Goal: Transaction & Acquisition: Purchase product/service

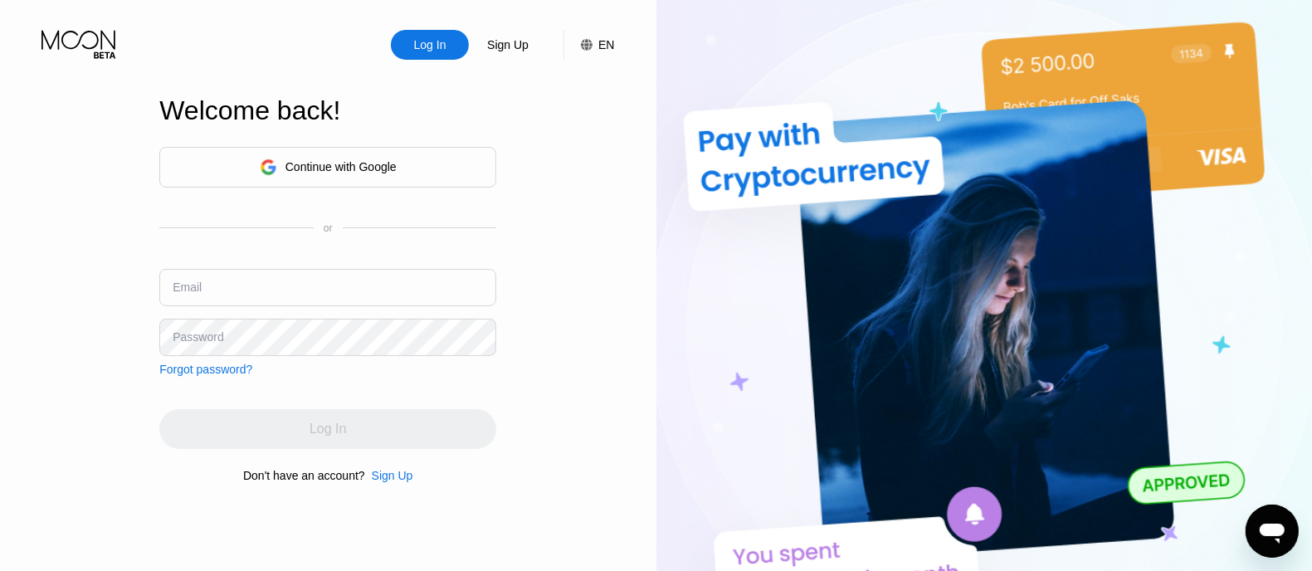
click at [402, 159] on div "Continue with Google" at bounding box center [327, 167] width 337 height 41
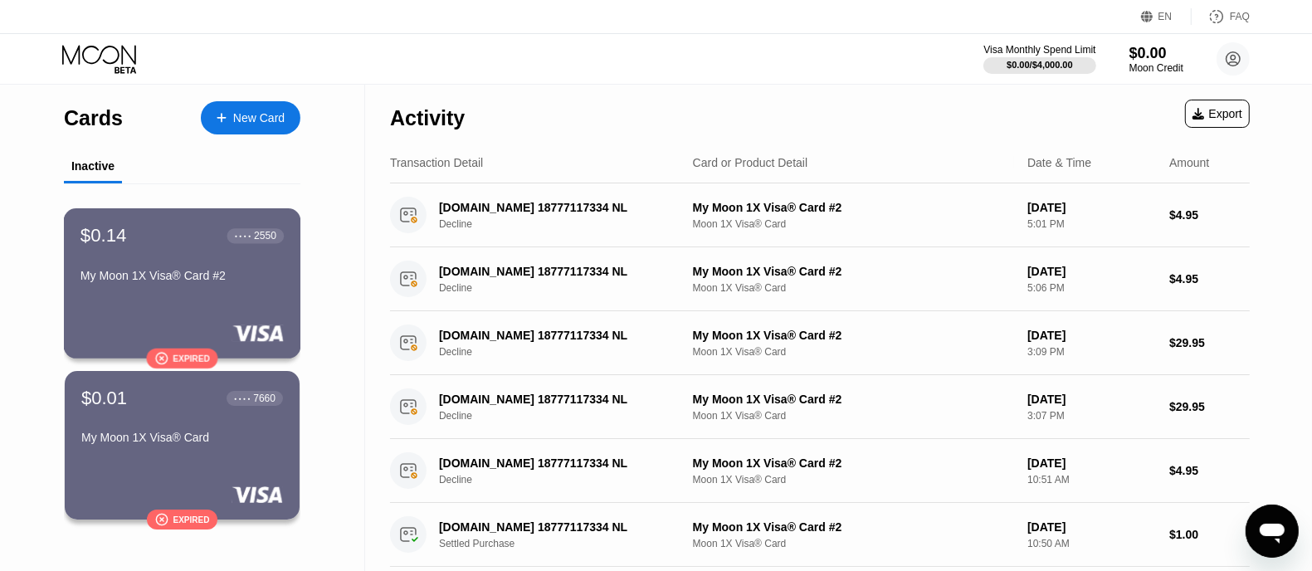
scroll to position [103, 0]
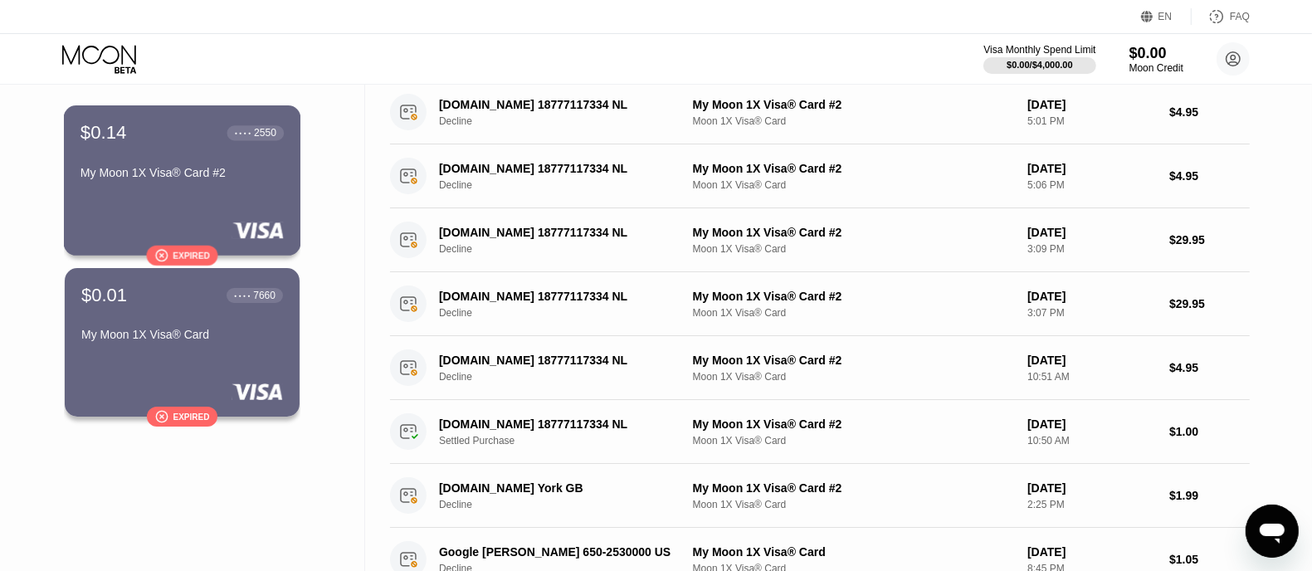
click at [164, 253] on div "" at bounding box center [160, 255] width 13 height 14
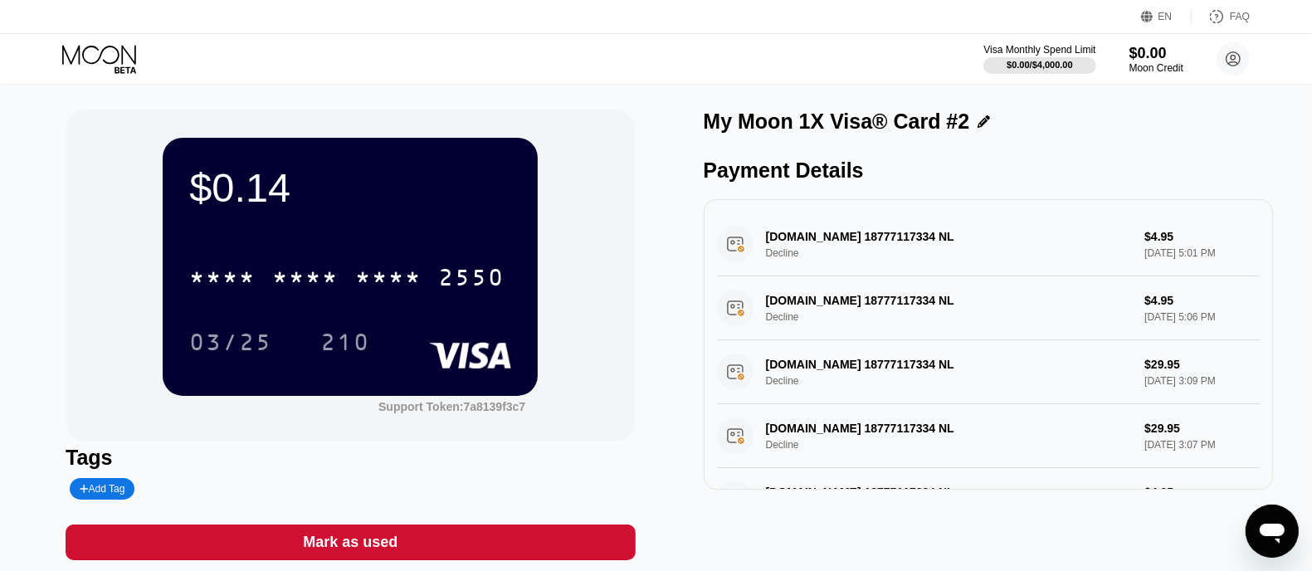
scroll to position [207, 0]
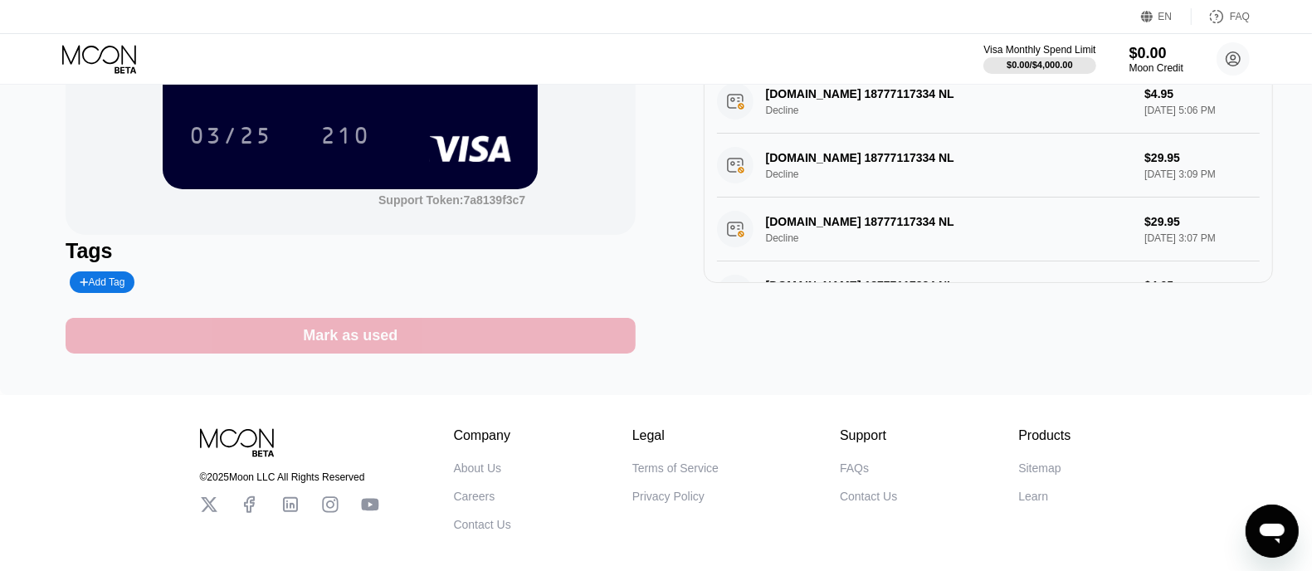
click at [401, 338] on div "Mark as used" at bounding box center [350, 336] width 569 height 36
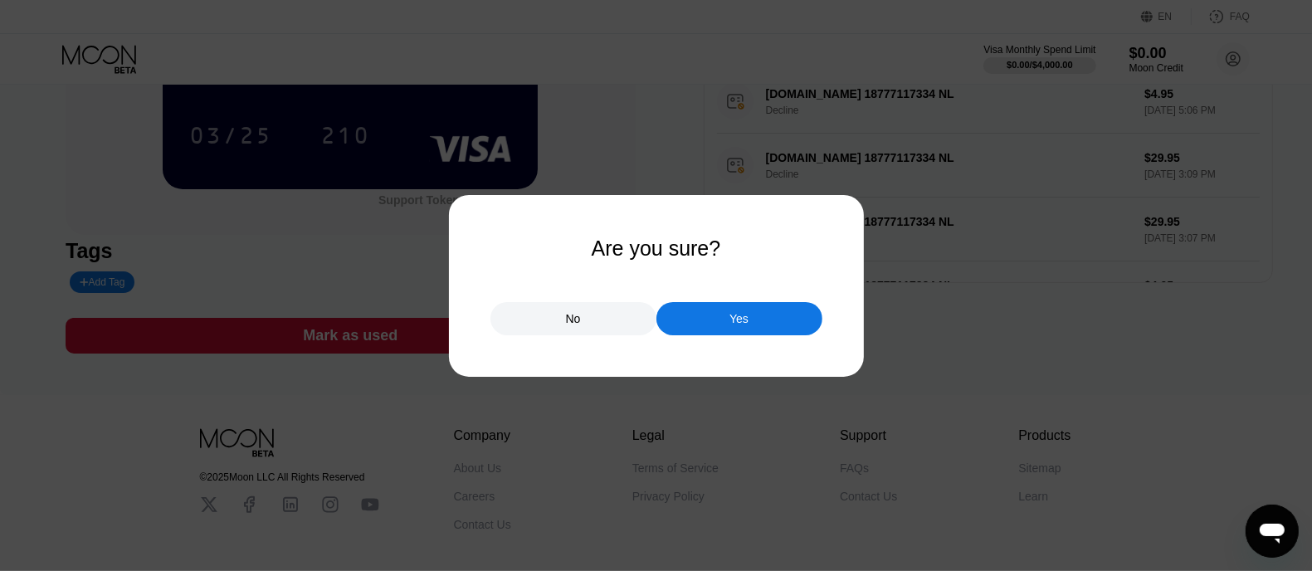
click at [572, 340] on div at bounding box center [663, 285] width 1327 height 571
click at [580, 326] on div "No" at bounding box center [573, 318] width 15 height 15
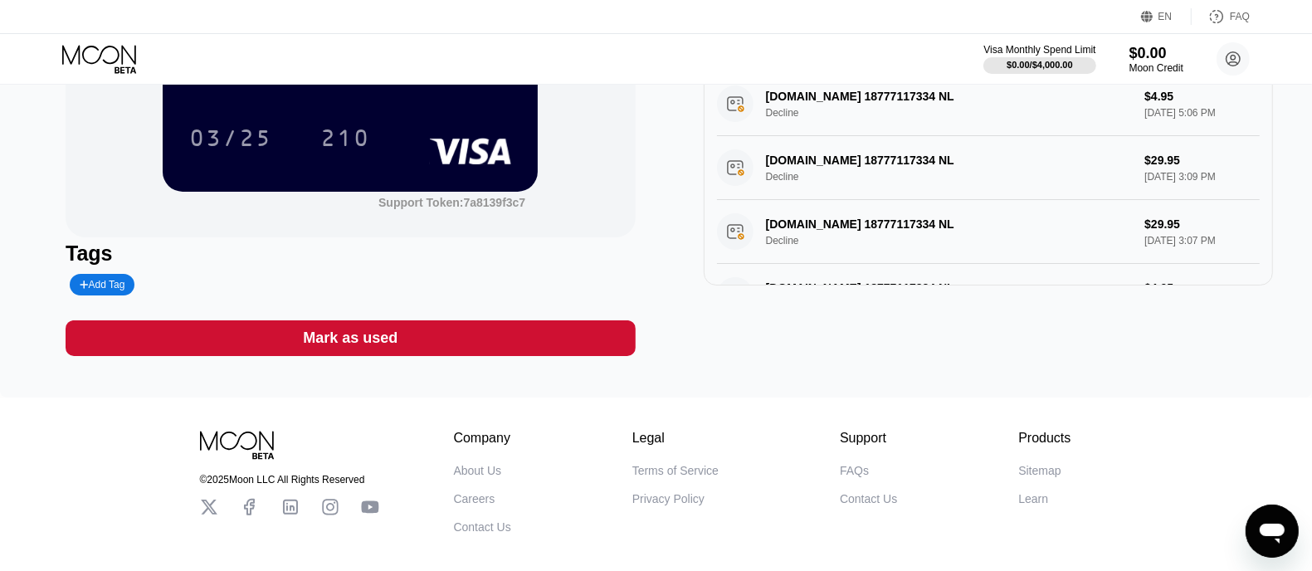
scroll to position [0, 0]
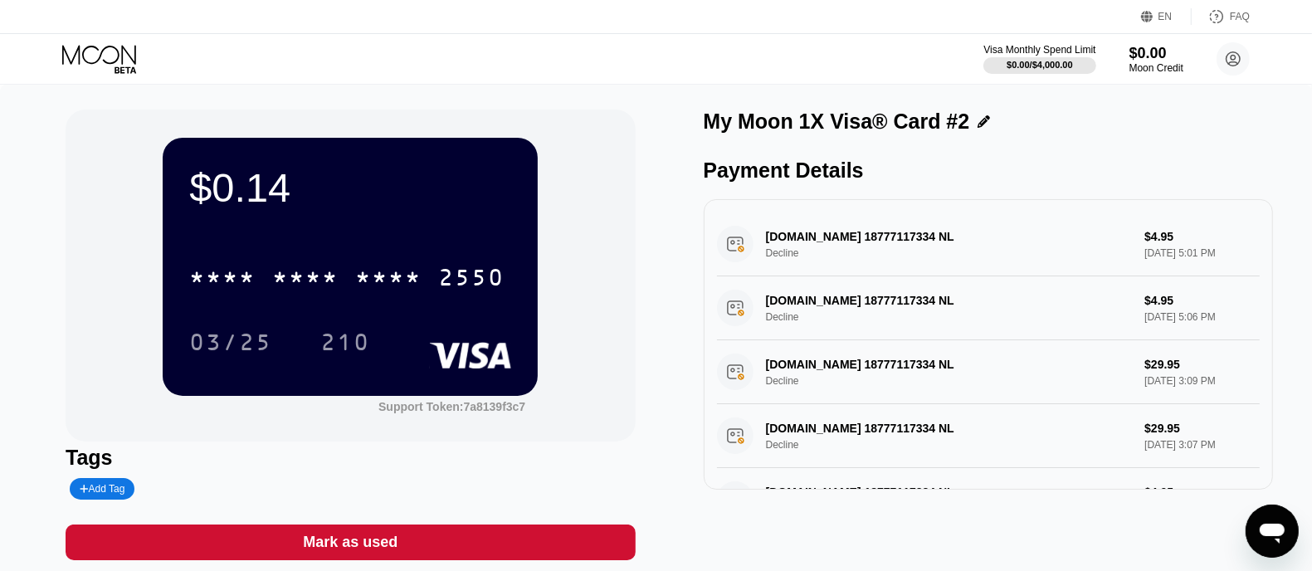
click at [105, 56] on icon at bounding box center [100, 59] width 77 height 29
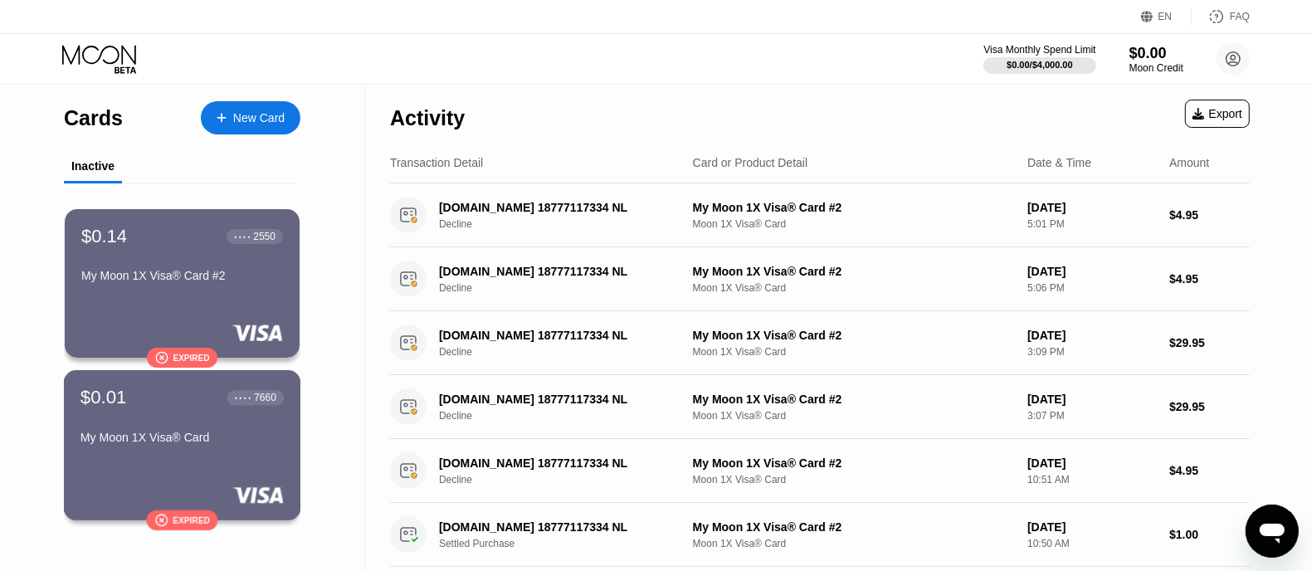
scroll to position [103, 0]
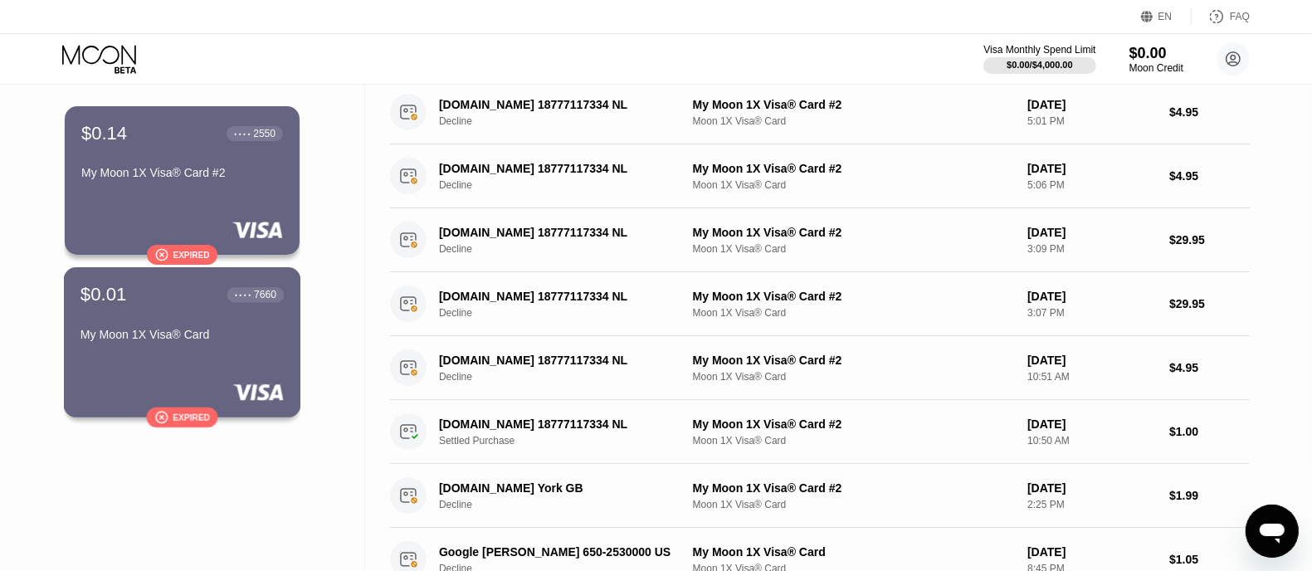
click at [199, 421] on div "Expired" at bounding box center [191, 416] width 37 height 9
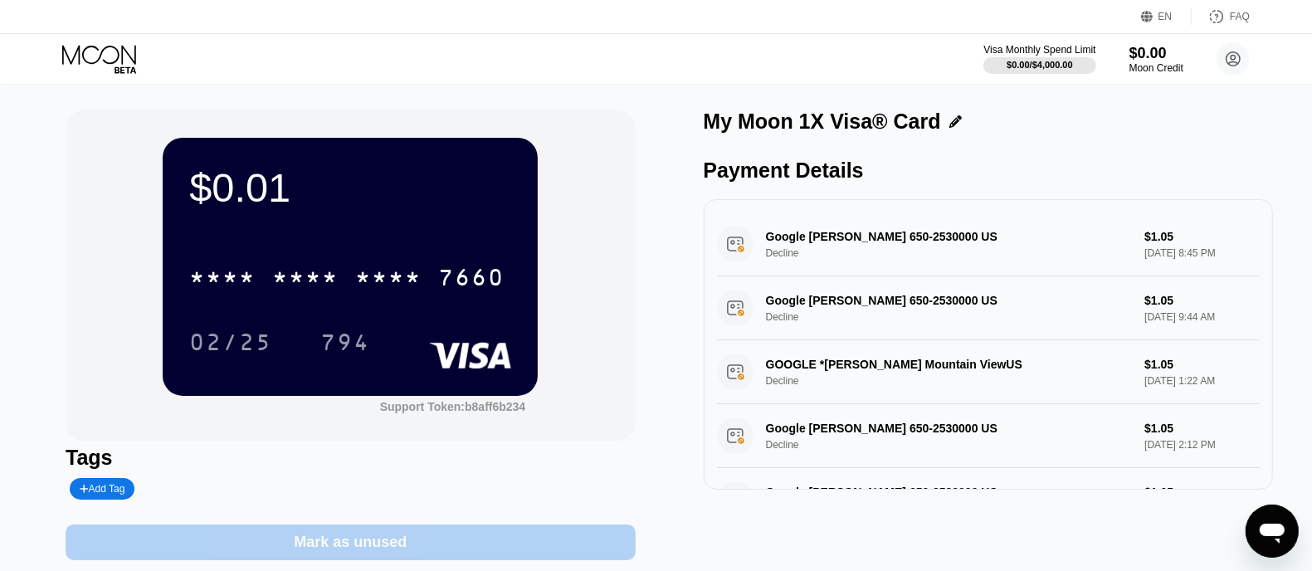
click at [450, 541] on div "Mark as unused" at bounding box center [350, 542] width 569 height 36
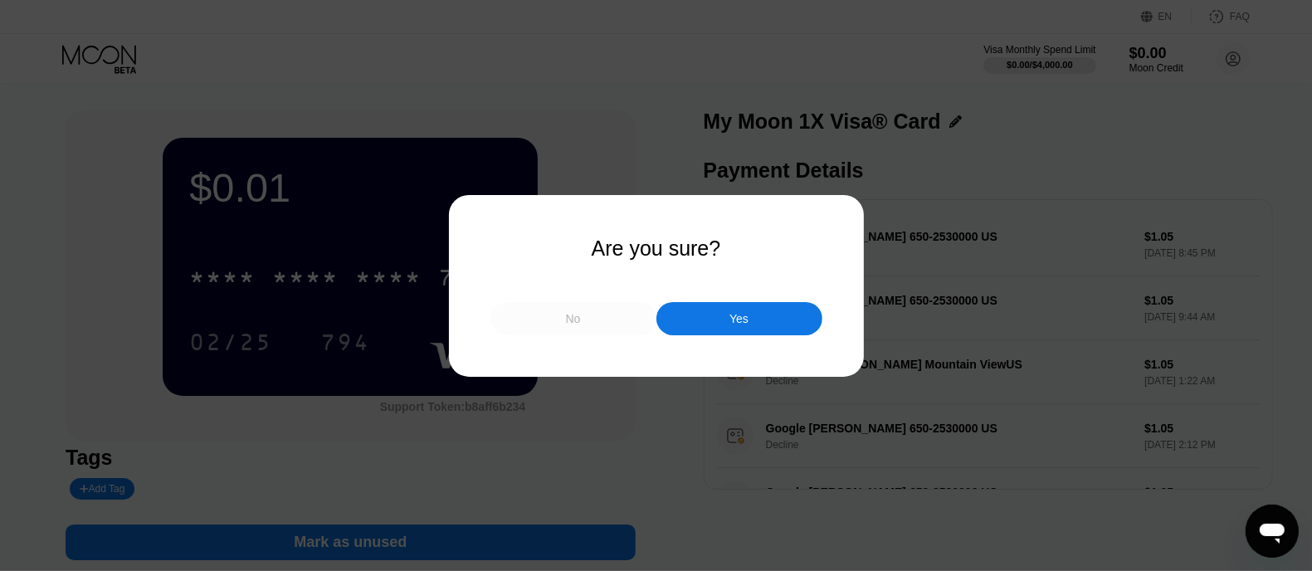
click at [581, 325] on div "No" at bounding box center [573, 318] width 166 height 33
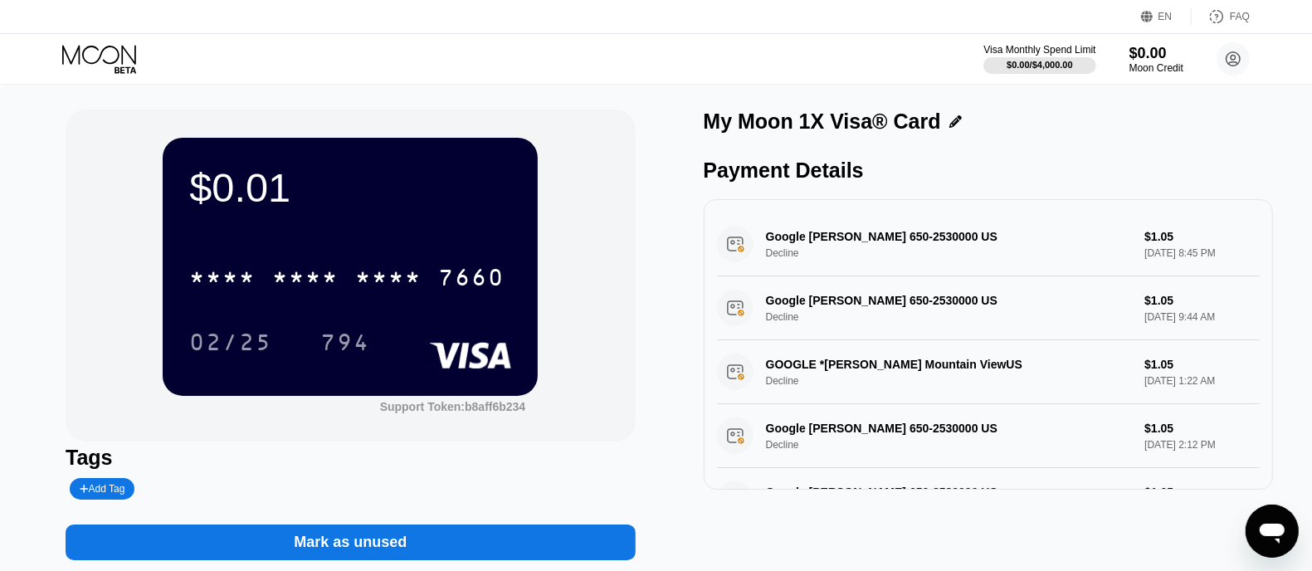
click at [94, 57] on icon at bounding box center [100, 59] width 77 height 29
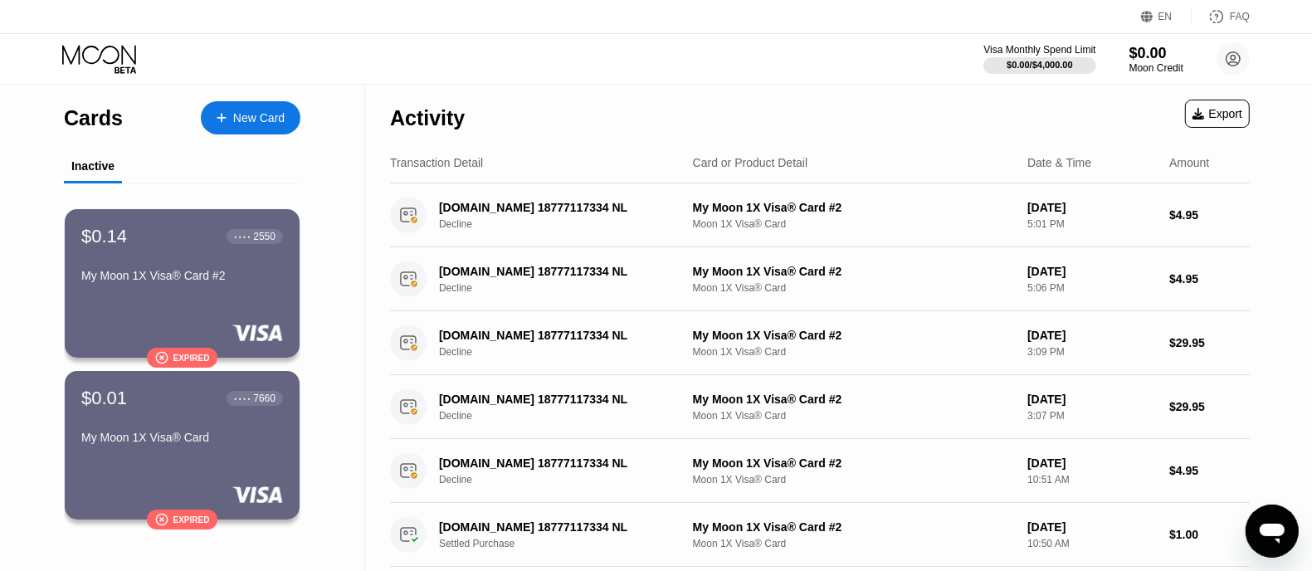
click at [87, 122] on div "Cards" at bounding box center [93, 118] width 59 height 24
click at [246, 119] on div "New Card" at bounding box center [258, 118] width 51 height 14
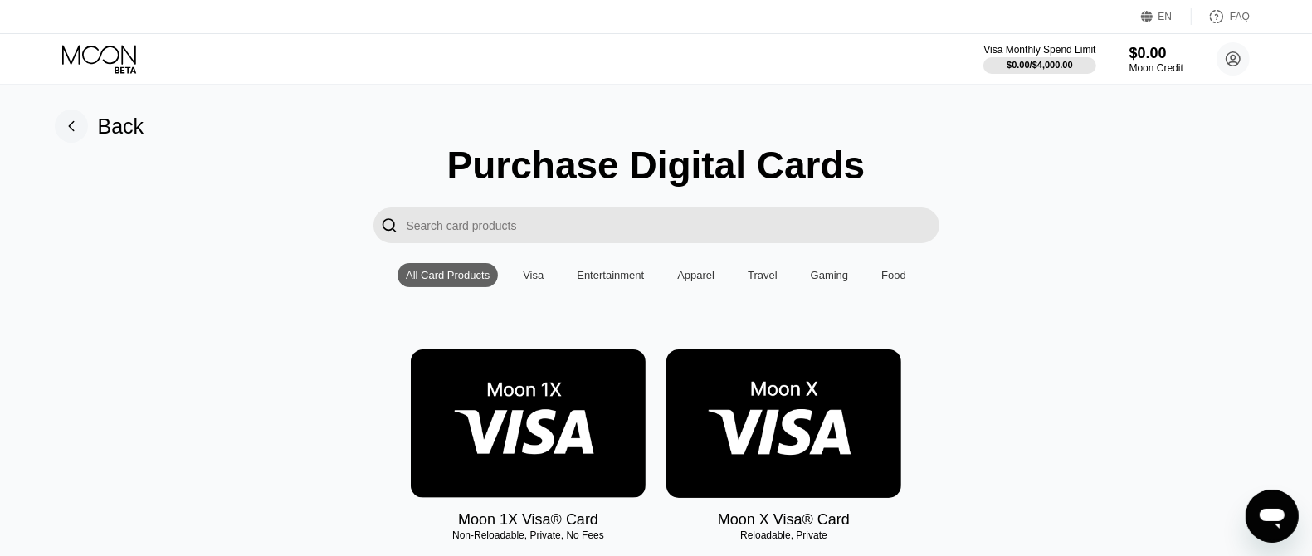
scroll to position [207, 0]
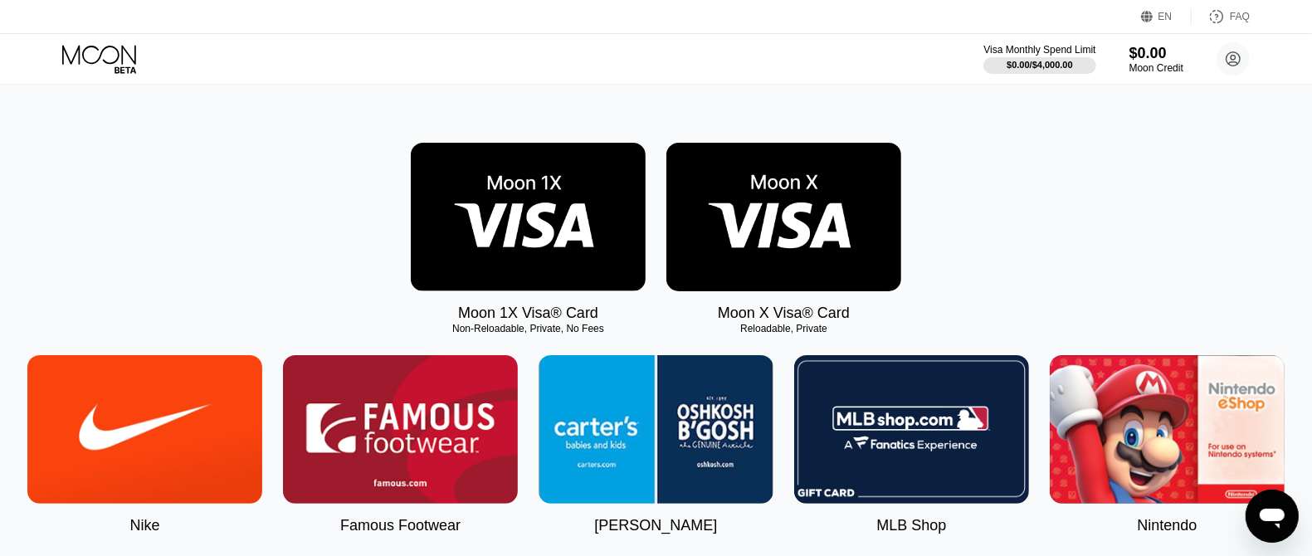
click at [768, 240] on img at bounding box center [783, 217] width 235 height 149
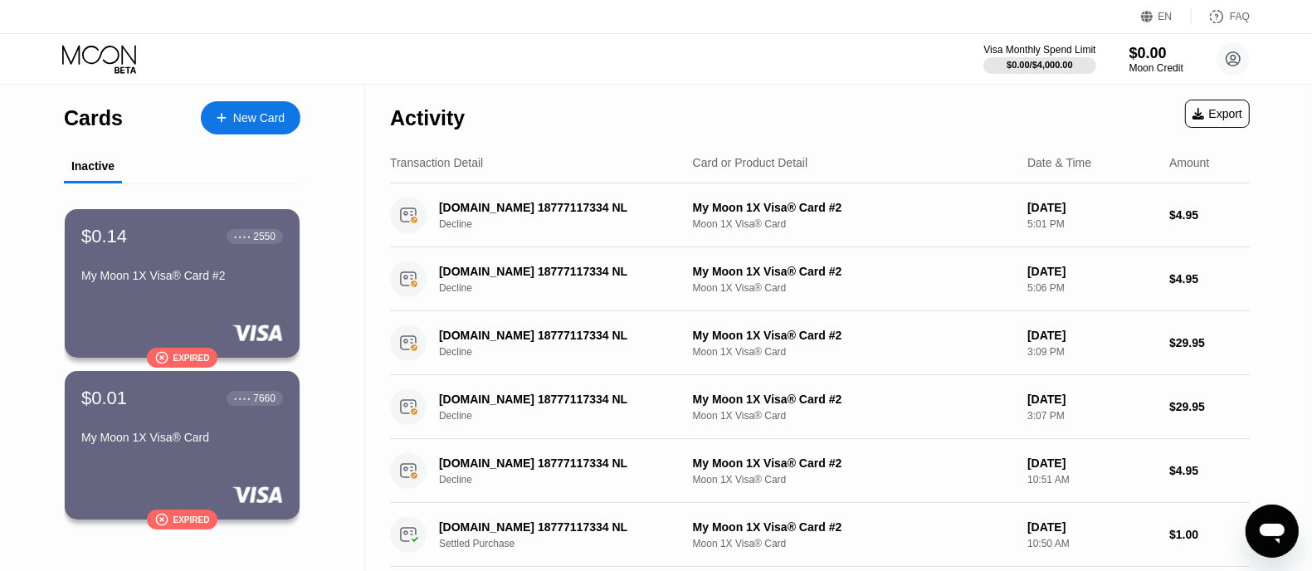
click at [285, 120] on div "New Card" at bounding box center [251, 117] width 100 height 33
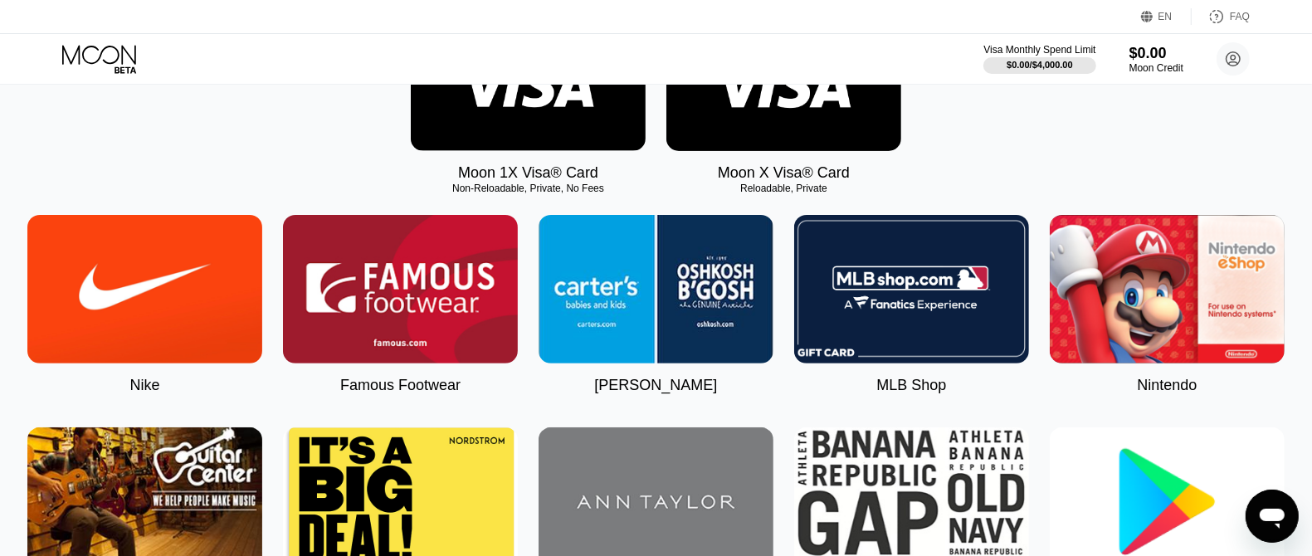
scroll to position [207, 0]
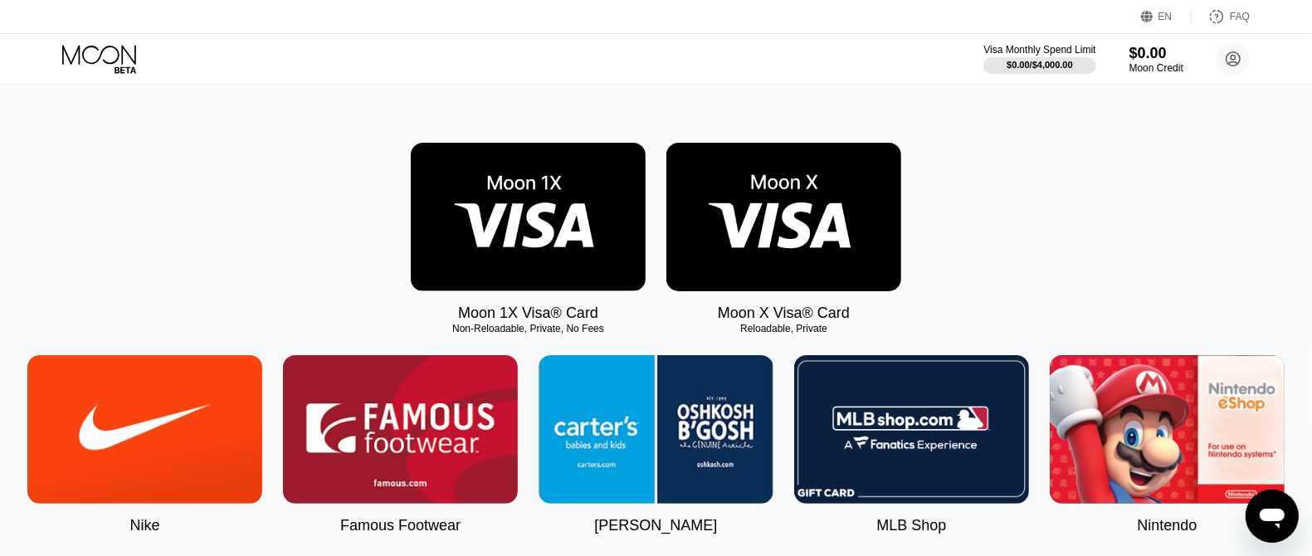
click at [533, 242] on img at bounding box center [528, 217] width 235 height 149
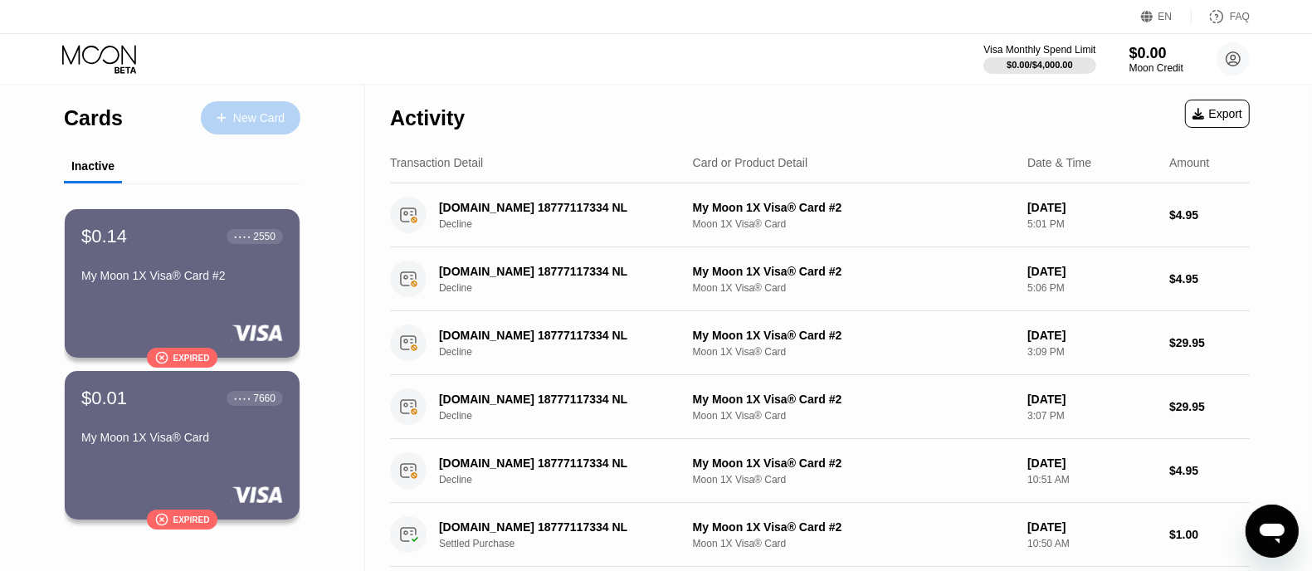
click at [261, 107] on div "New Card" at bounding box center [251, 117] width 100 height 33
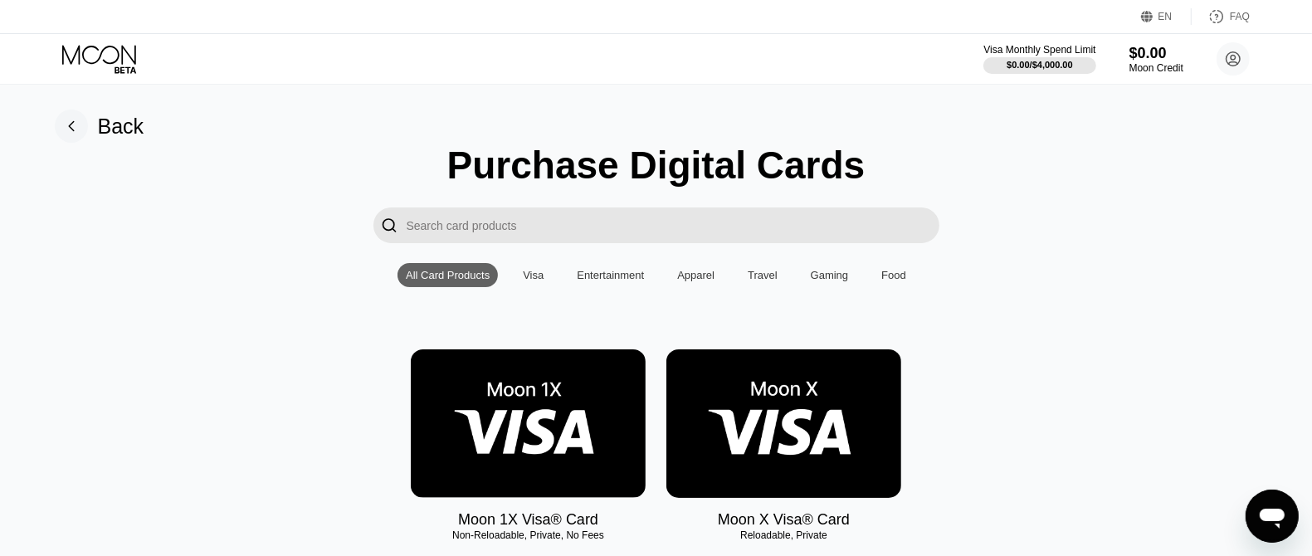
click at [559, 361] on img at bounding box center [528, 423] width 235 height 149
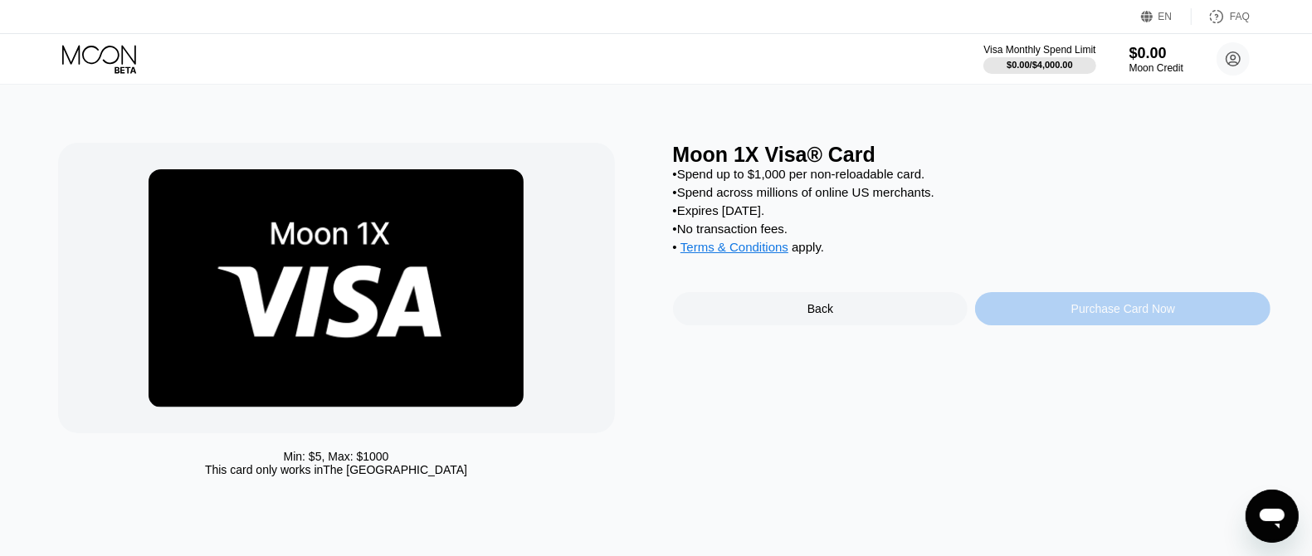
click at [1116, 315] on div "Purchase Card Now" at bounding box center [1123, 308] width 104 height 13
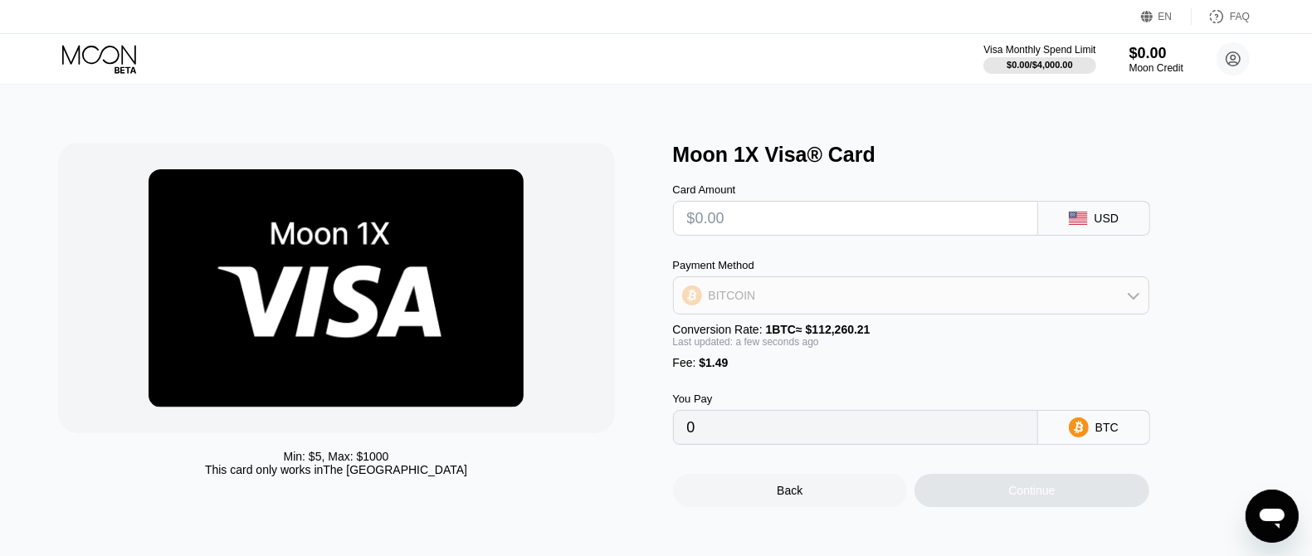
click at [1038, 309] on div "BITCOIN" at bounding box center [911, 295] width 475 height 33
click at [990, 376] on div "USDT on TRON" at bounding box center [911, 377] width 466 height 33
type input "0.00"
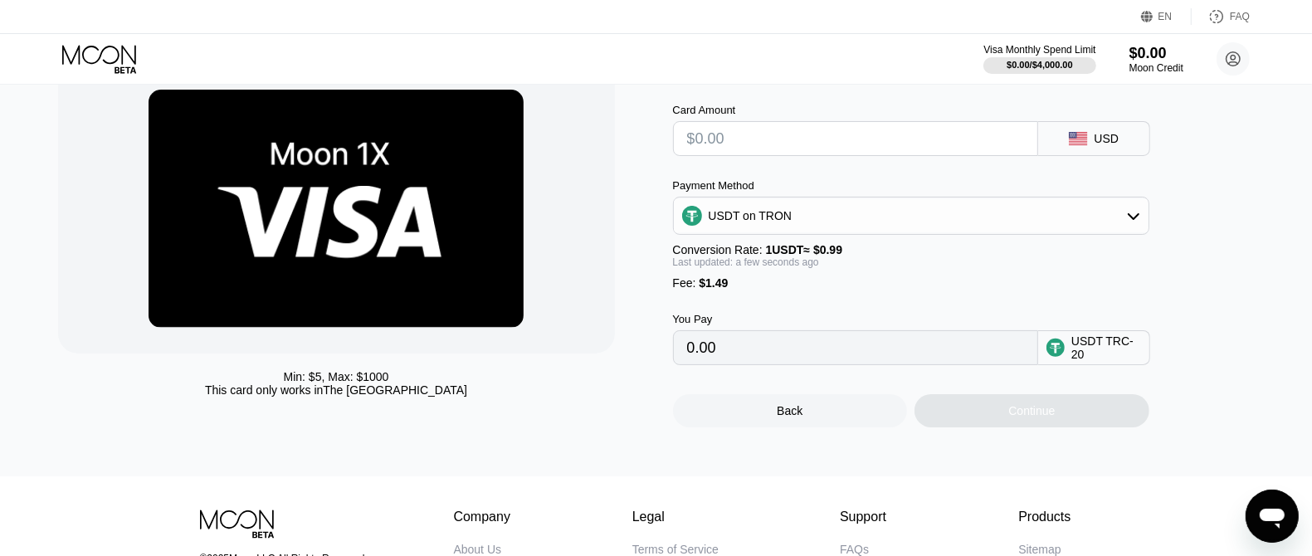
scroll to position [103, 0]
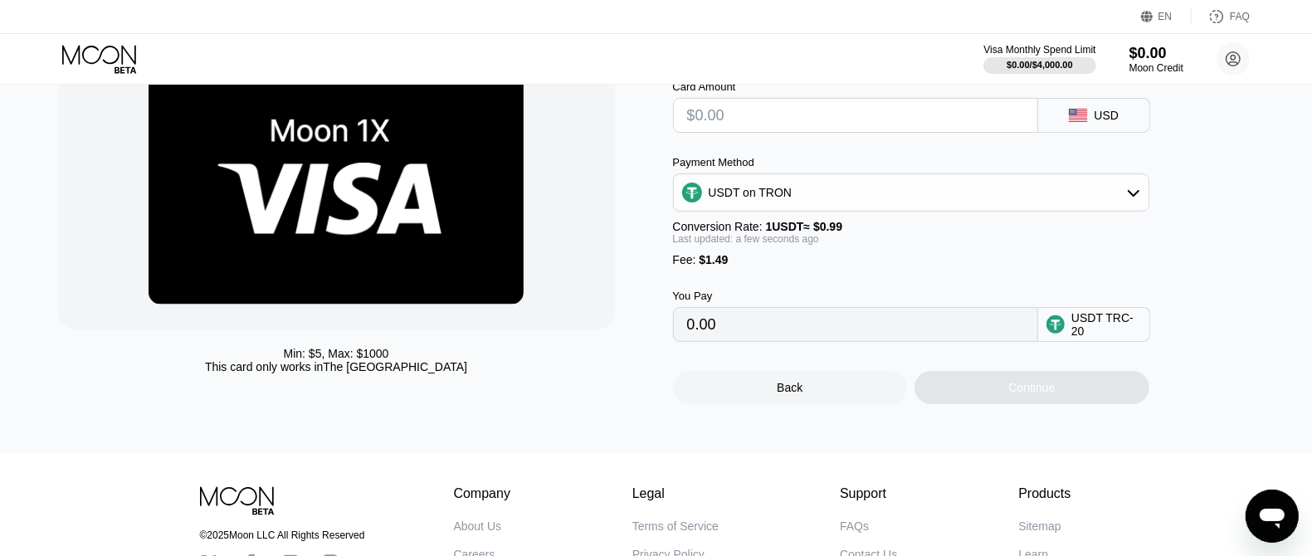
click at [960, 341] on input "0.00" at bounding box center [855, 324] width 337 height 33
click at [779, 341] on input "0.00" at bounding box center [855, 324] width 337 height 33
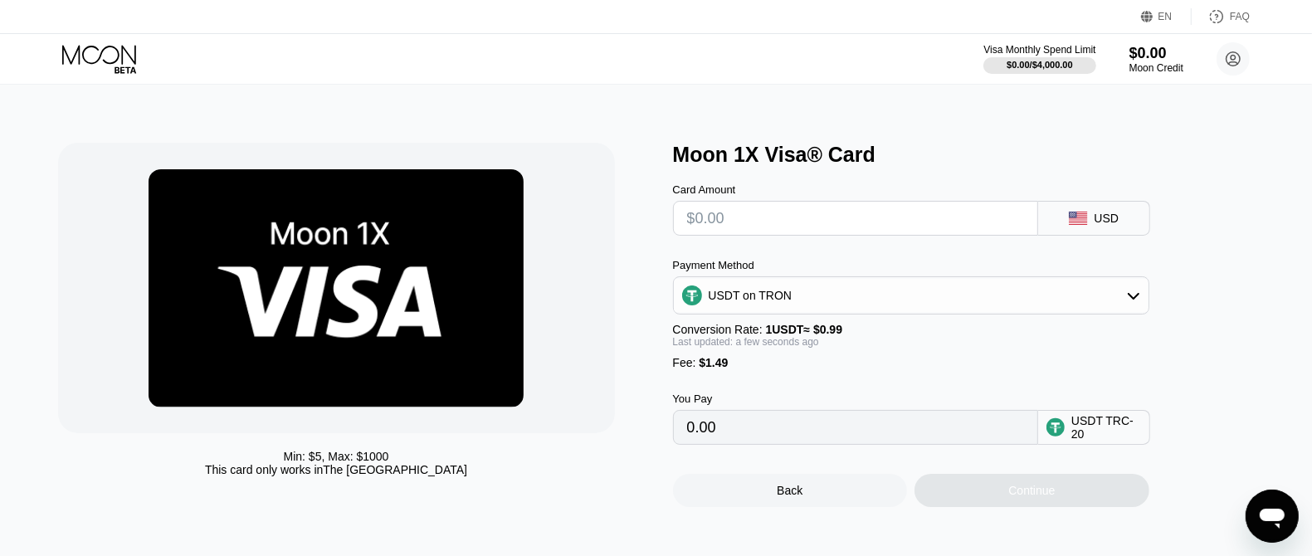
click at [802, 222] on input "text" at bounding box center [855, 218] width 337 height 33
type input "$2"
type input "3.53"
type input "$20"
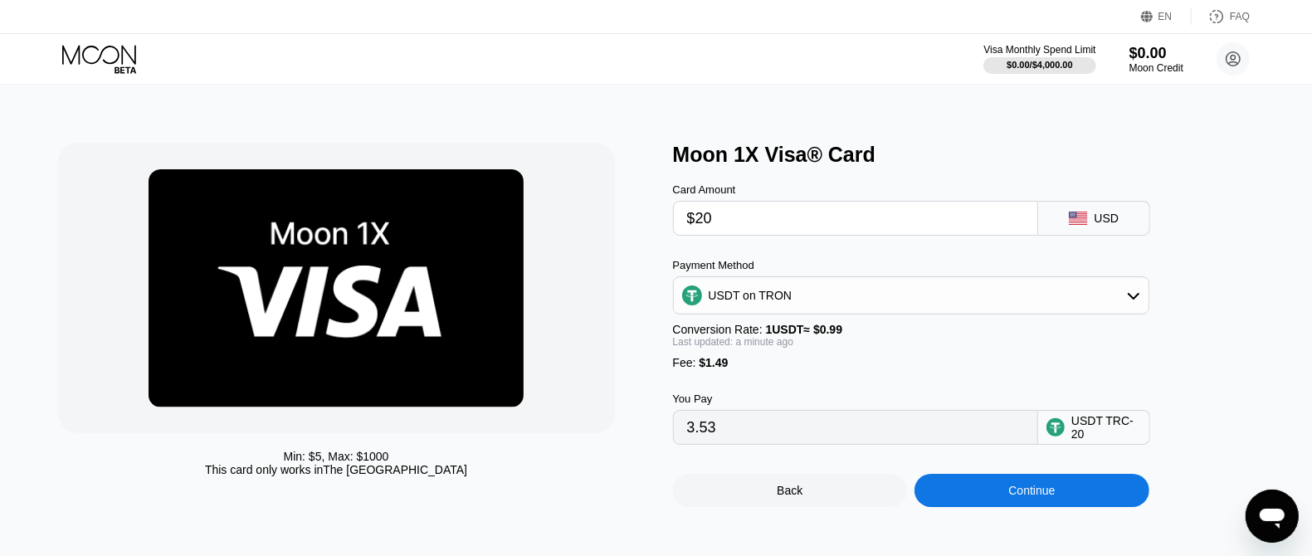
type input "21.71"
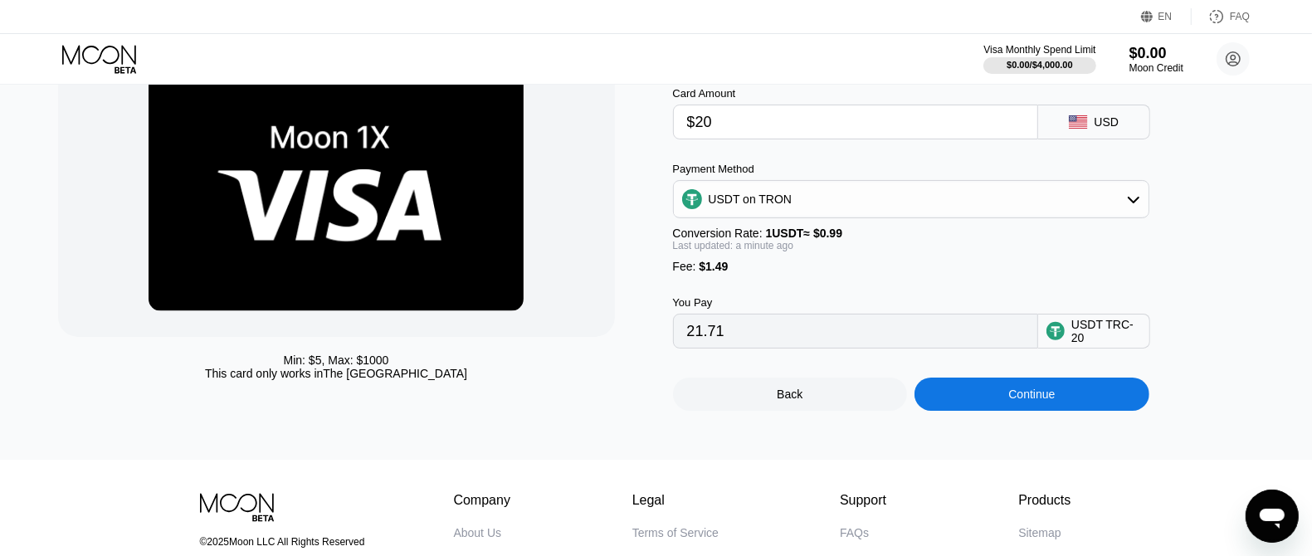
scroll to position [103, 0]
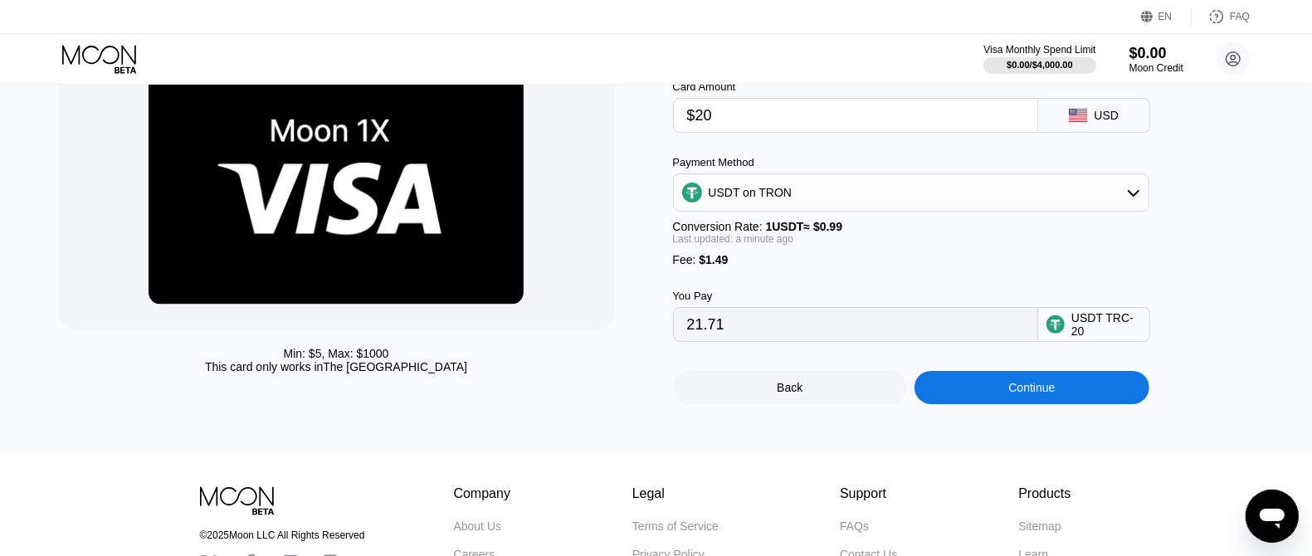
type input "$2"
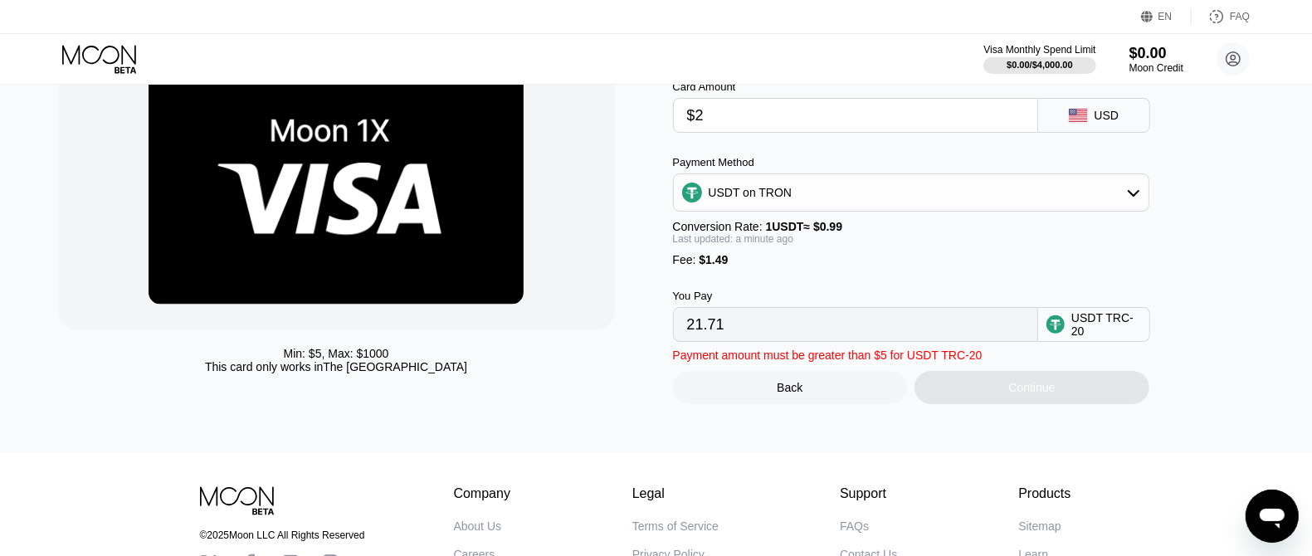
type input "3.53"
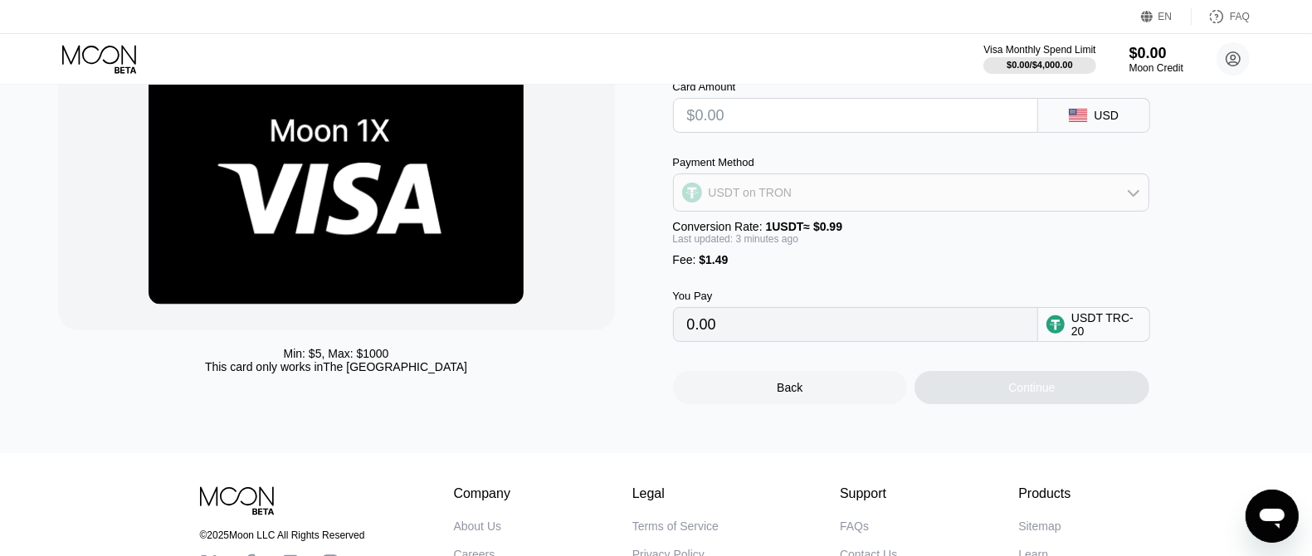
click at [909, 205] on div "USDT on TRON" at bounding box center [911, 192] width 475 height 33
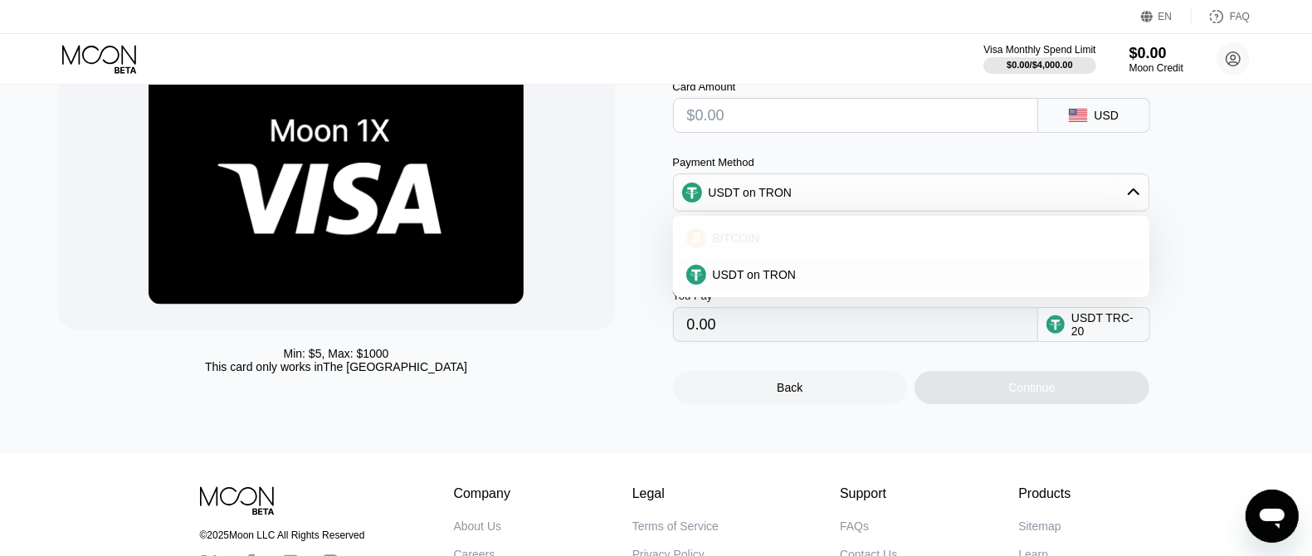
click at [821, 253] on div "BITCOIN" at bounding box center [911, 238] width 466 height 33
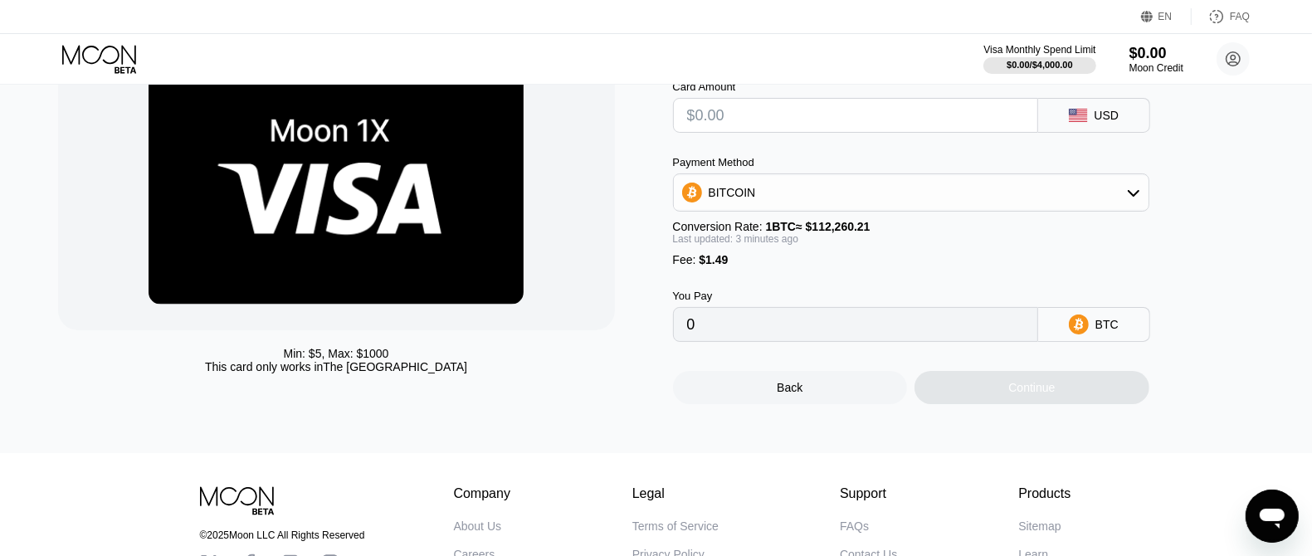
click at [848, 203] on div "BITCOIN" at bounding box center [911, 192] width 475 height 33
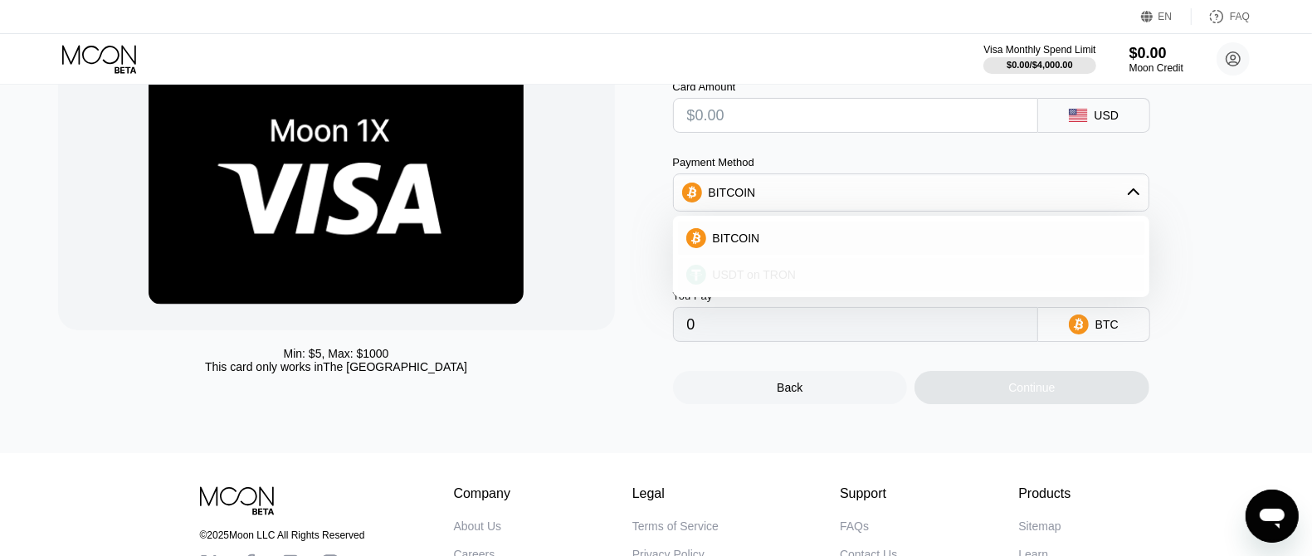
click at [791, 276] on div "USDT on TRON" at bounding box center [921, 274] width 430 height 13
type input "0.00"
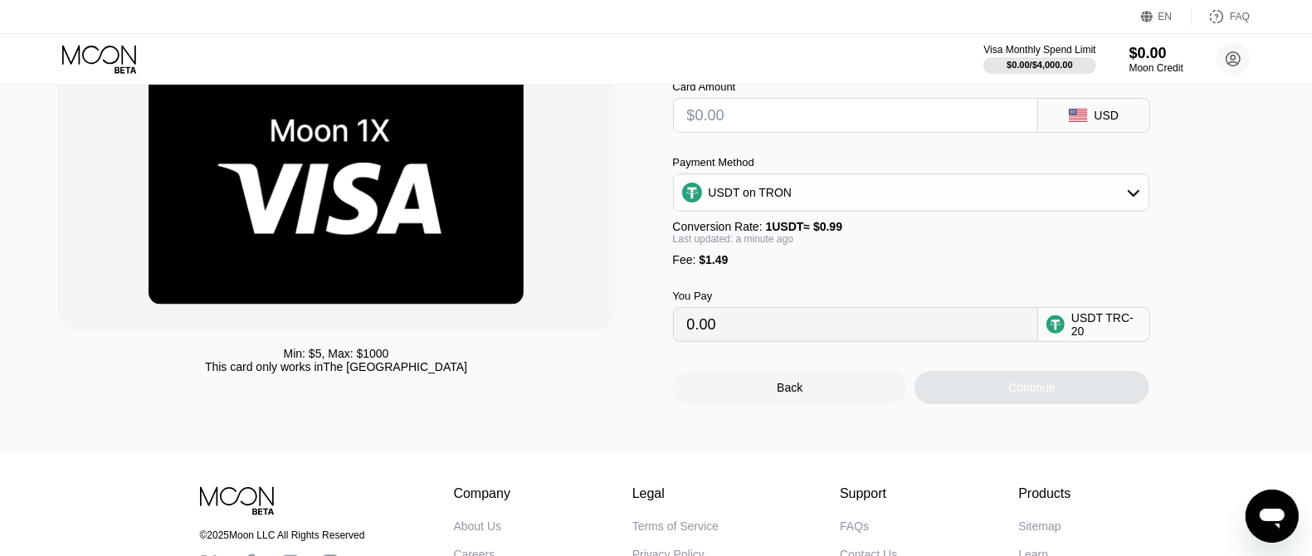
click at [856, 122] on input "text" at bounding box center [855, 115] width 337 height 33
type input "$30"
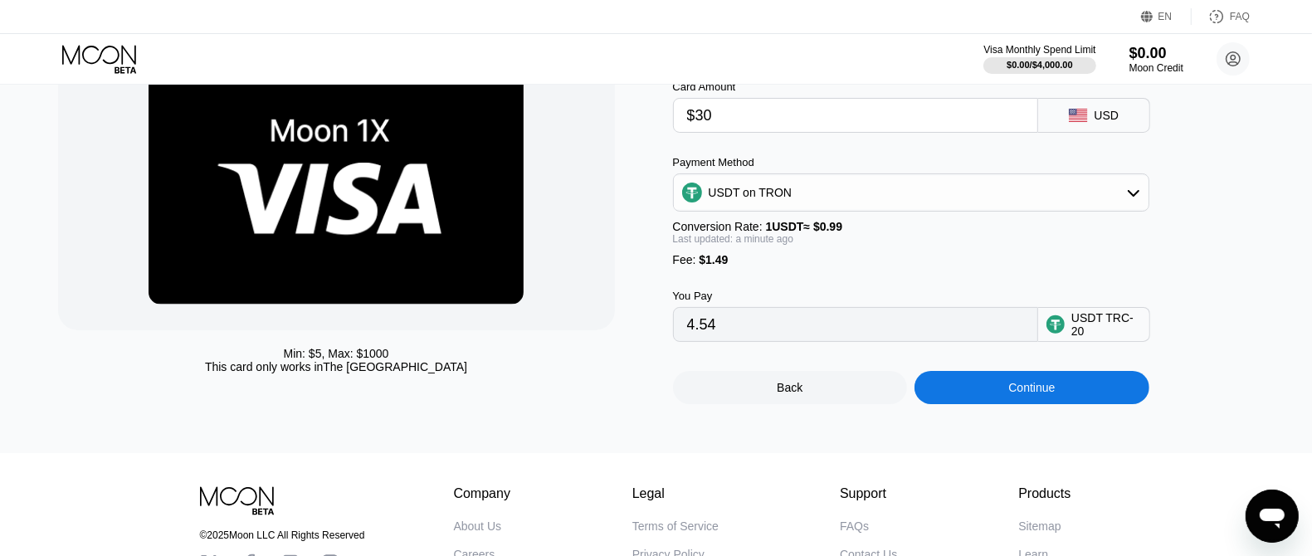
type input "31.81"
type input "$30"
click at [1094, 397] on div "Continue" at bounding box center [1031, 387] width 235 height 33
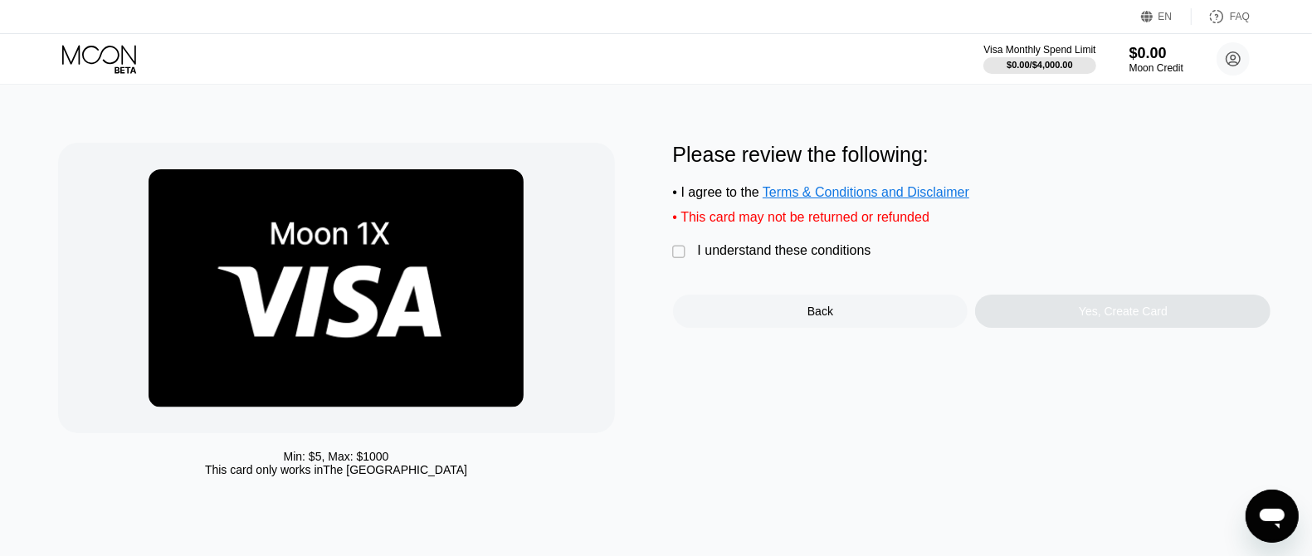
click at [856, 258] on div "I understand these conditions" at bounding box center [784, 250] width 173 height 15
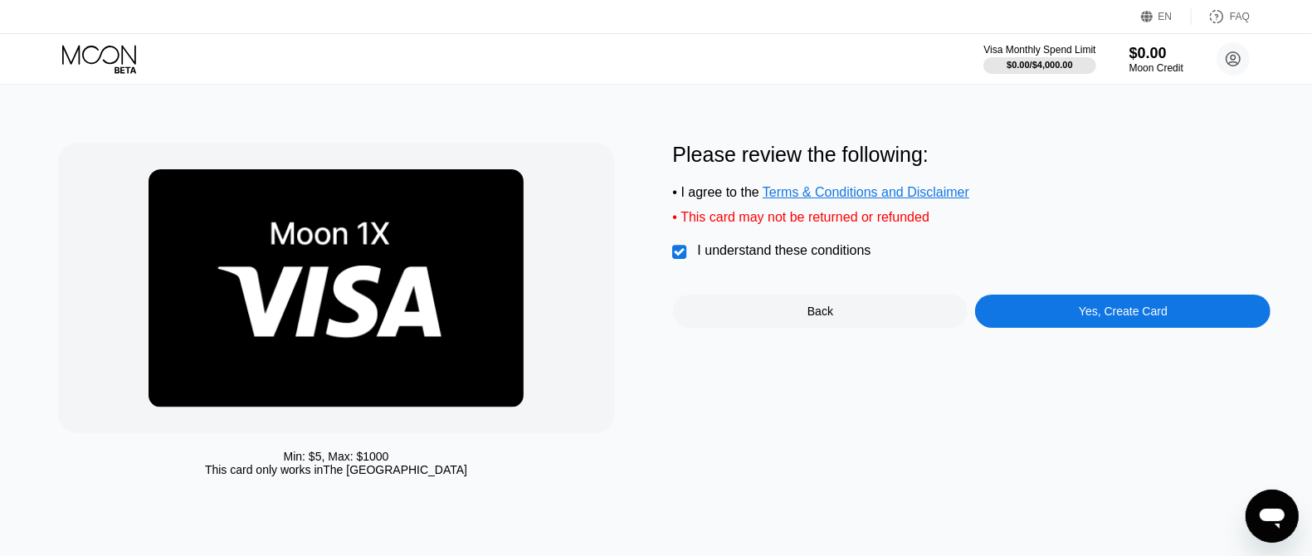
click at [1147, 318] on div "Yes, Create Card" at bounding box center [1123, 310] width 89 height 13
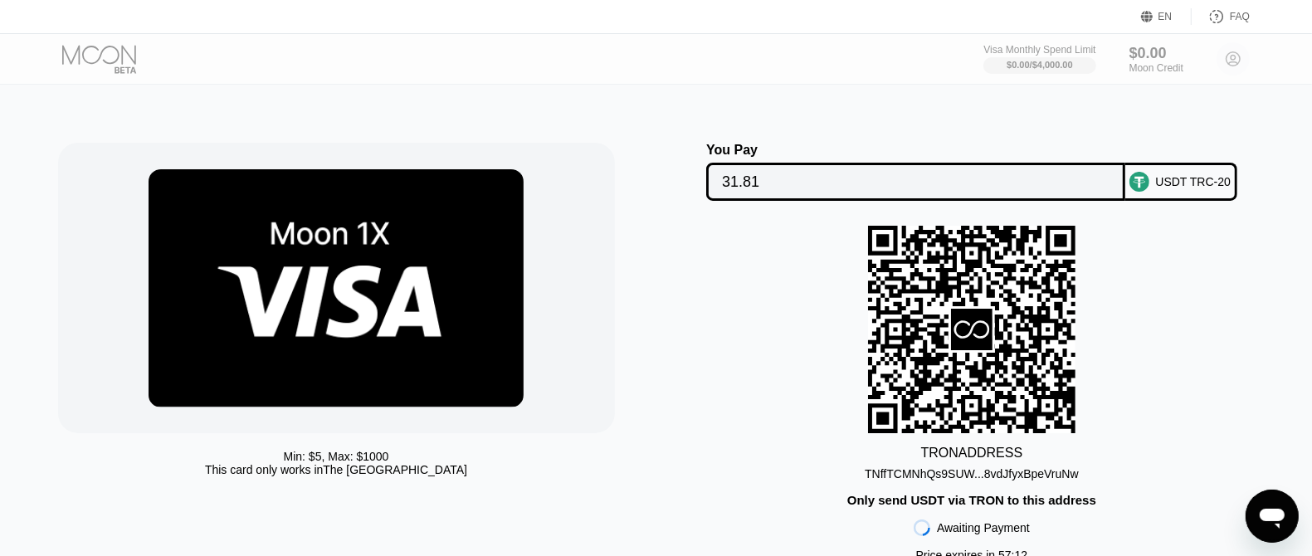
click at [1051, 480] on div "TNffTCMNhQs9SUW...8vdJfyxBpeVruNw" at bounding box center [971, 473] width 214 height 13
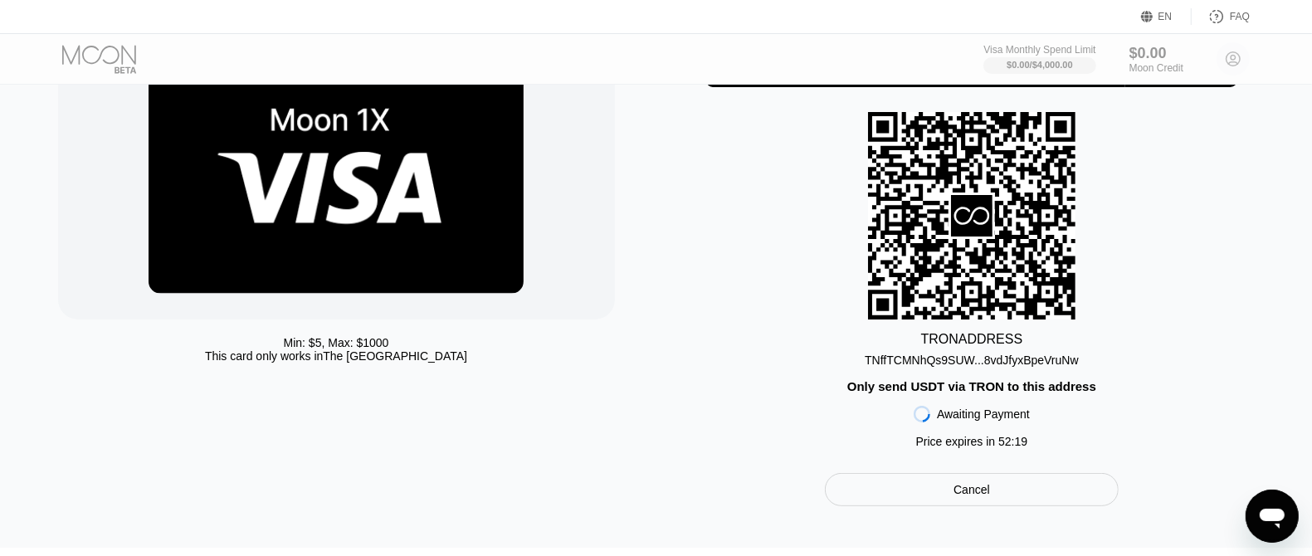
scroll to position [103, 0]
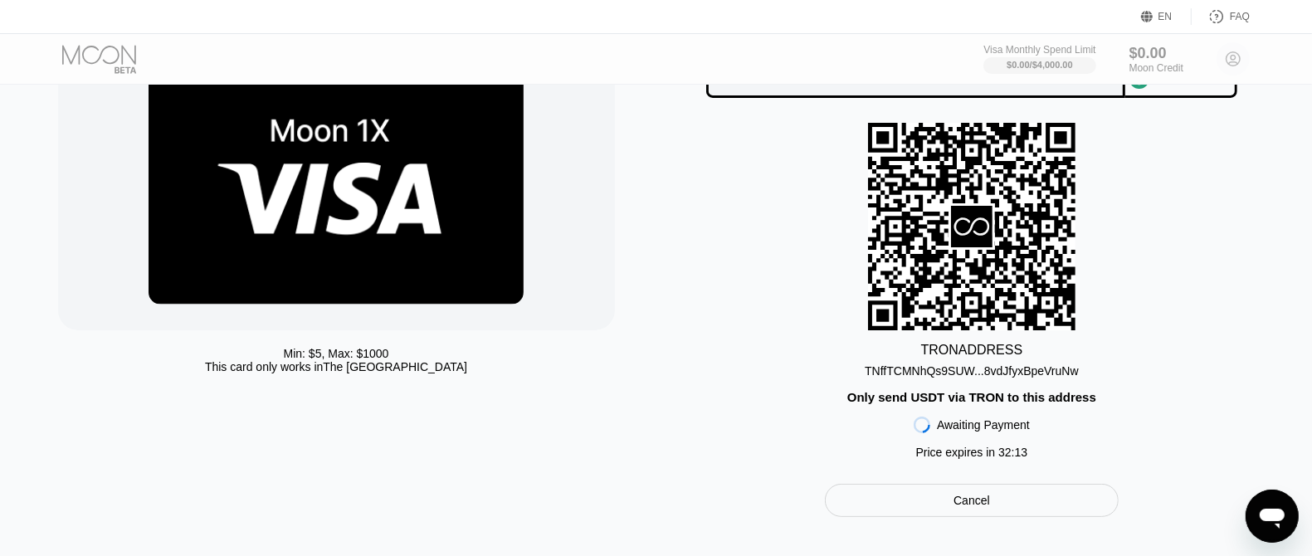
scroll to position [103, 0]
